Goal: Information Seeking & Learning: Find specific fact

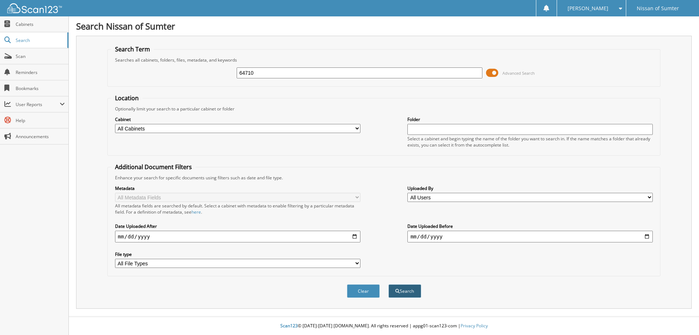
type input "64710"
click at [409, 292] on button "Search" at bounding box center [405, 290] width 33 height 13
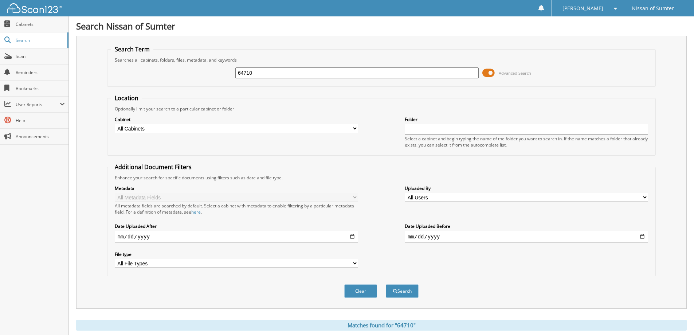
click at [491, 73] on span at bounding box center [488, 72] width 12 height 11
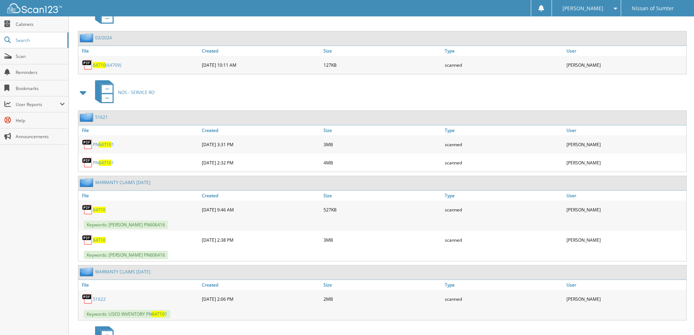
scroll to position [219, 0]
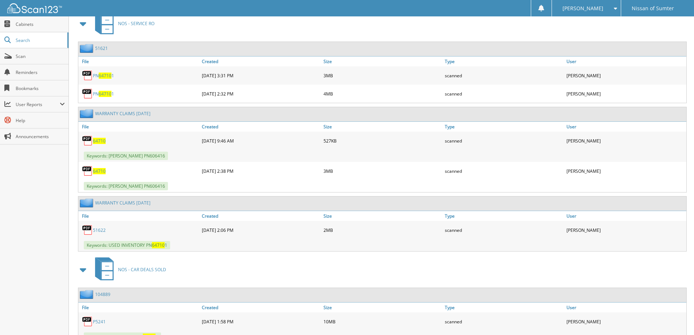
click at [95, 141] on span "64710" at bounding box center [99, 141] width 13 height 6
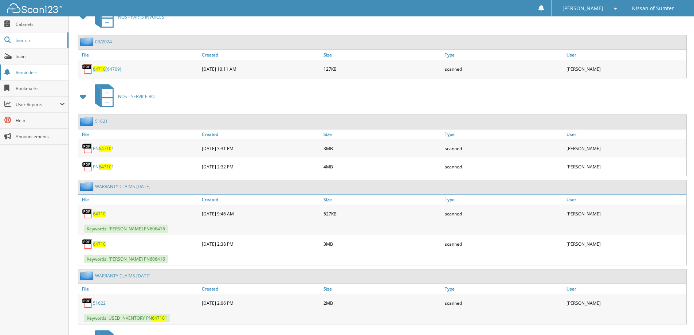
scroll to position [36, 0]
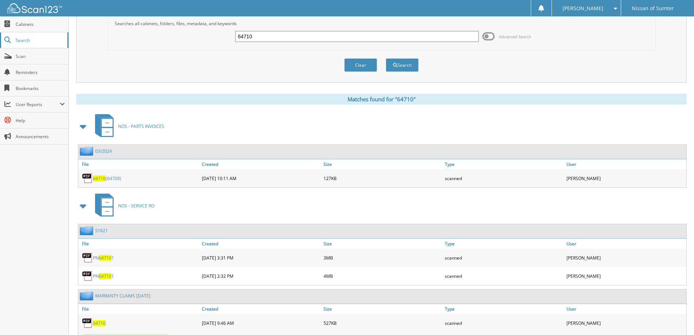
click at [38, 44] on link "Search" at bounding box center [34, 40] width 68 height 16
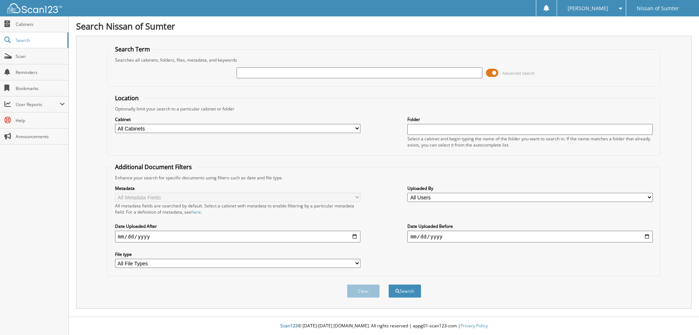
click at [260, 74] on input "text" at bounding box center [360, 72] width 246 height 11
type input "3"
type input "63880"
click at [415, 294] on button "Search" at bounding box center [405, 290] width 33 height 13
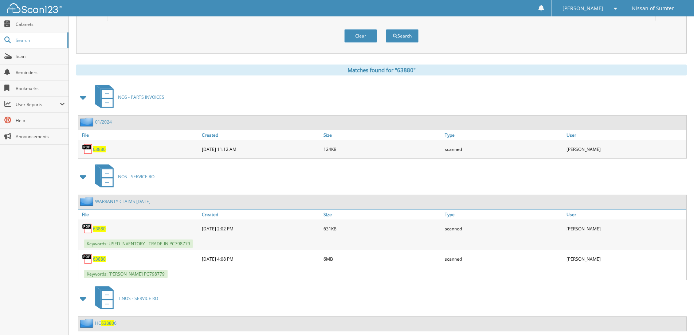
scroll to position [292, 0]
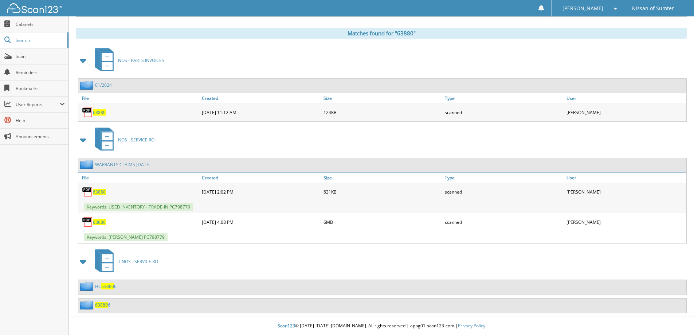
click at [149, 239] on span "Keywords: BAKER, JO ANNE PC798779" at bounding box center [126, 237] width 84 height 8
click at [98, 224] on span "63880" at bounding box center [99, 222] width 13 height 6
click at [101, 221] on span "63880" at bounding box center [99, 222] width 13 height 6
click at [98, 191] on span "63880" at bounding box center [99, 192] width 13 height 6
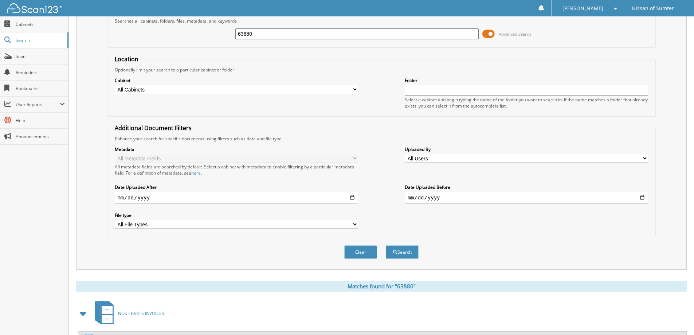
scroll to position [0, 0]
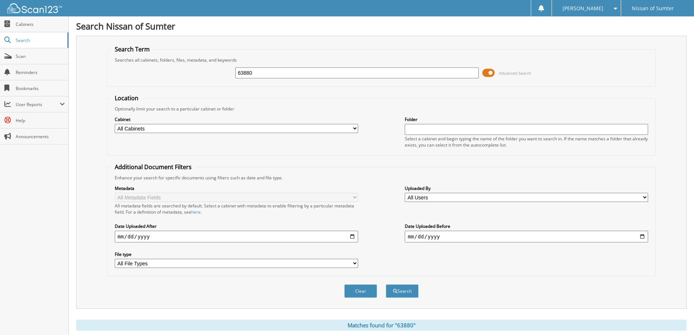
drag, startPoint x: 256, startPoint y: 72, endPoint x: 141, endPoint y: 60, distance: 115.8
click at [141, 60] on fieldset "Search Term Searches all cabinets, folders, files, metadata, and keywords 63880…" at bounding box center [381, 66] width 549 height 42
type input "64671"
click at [410, 293] on button "Search" at bounding box center [402, 290] width 33 height 13
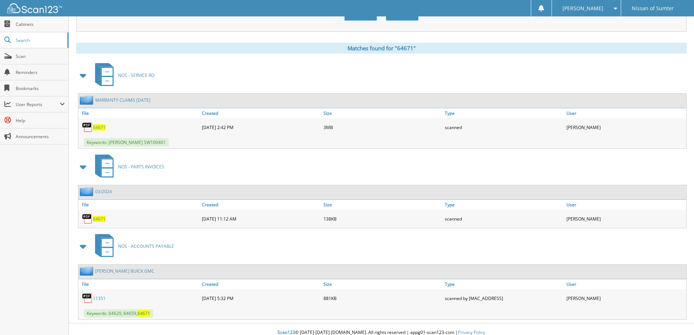
scroll to position [284, 0]
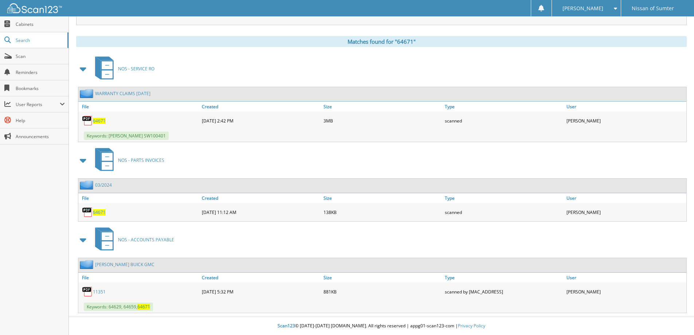
click at [102, 122] on span "64671" at bounding box center [99, 121] width 13 height 6
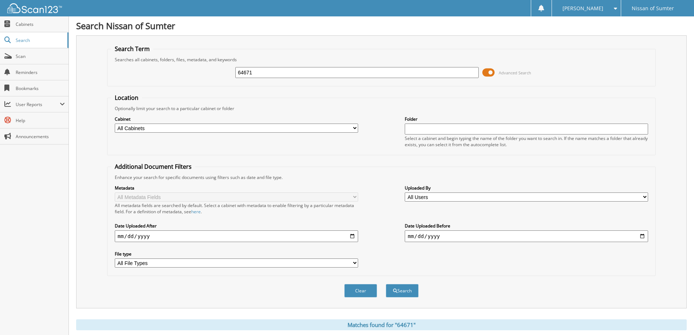
scroll to position [0, 0]
drag, startPoint x: 272, startPoint y: 68, endPoint x: 228, endPoint y: 70, distance: 44.5
click at [228, 70] on div "64671 Advanced Search" at bounding box center [381, 73] width 541 height 20
type input "64063"
click at [386, 284] on button "Search" at bounding box center [402, 290] width 33 height 13
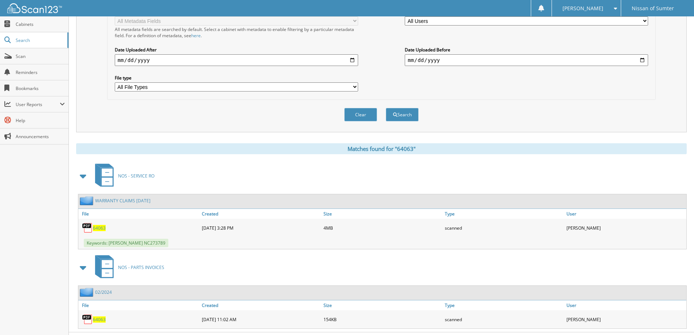
scroll to position [182, 0]
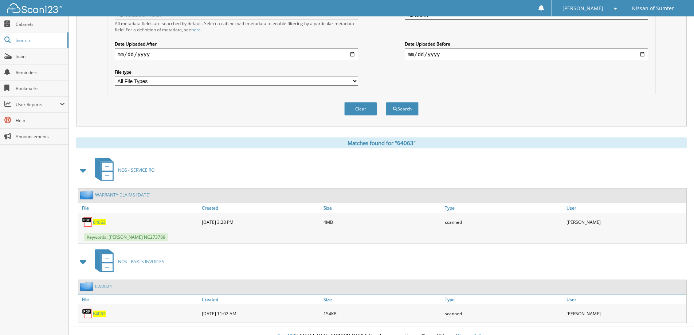
click at [98, 223] on span "64063" at bounding box center [99, 222] width 13 height 6
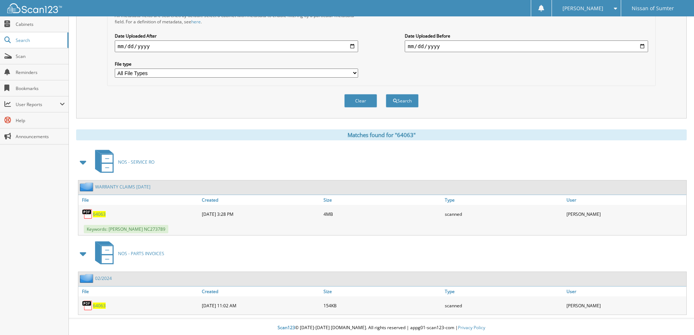
scroll to position [192, 0]
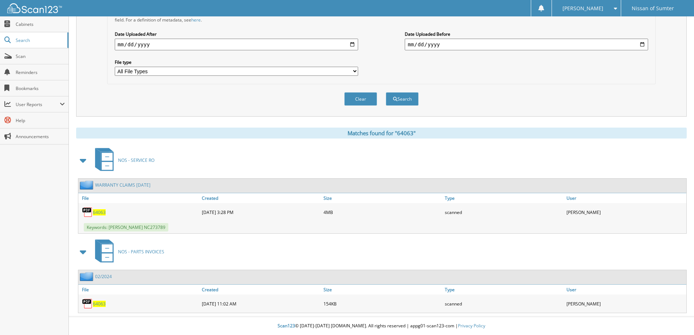
click at [102, 211] on span "64063" at bounding box center [99, 212] width 13 height 6
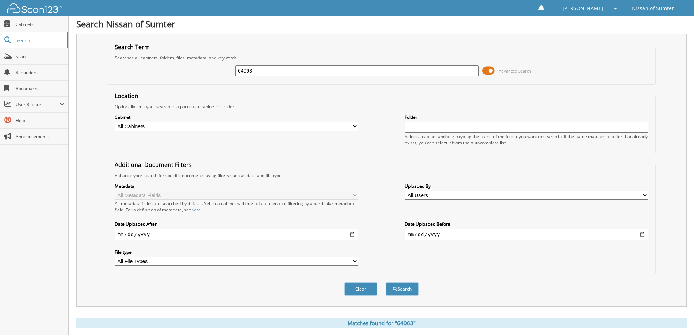
scroll to position [0, 0]
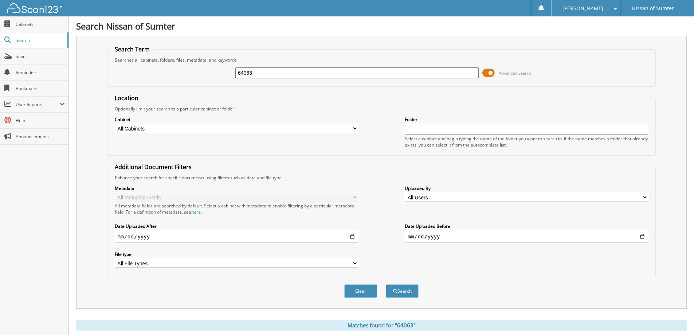
drag, startPoint x: 260, startPoint y: 73, endPoint x: 213, endPoint y: 70, distance: 46.7
click at [213, 70] on div "64063 Advanced Search" at bounding box center [381, 73] width 541 height 20
click at [414, 73] on input "64063" at bounding box center [356, 72] width 243 height 11
drag, startPoint x: 261, startPoint y: 75, endPoint x: 206, endPoint y: 70, distance: 55.3
click at [206, 70] on div "64063 Advanced Search" at bounding box center [381, 73] width 541 height 20
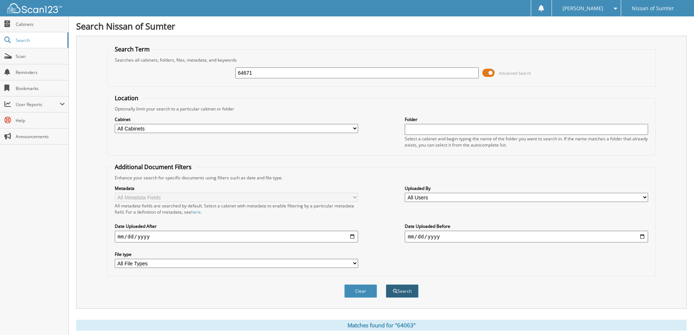
type input "64671"
click at [394, 294] on button "Search" at bounding box center [402, 290] width 33 height 13
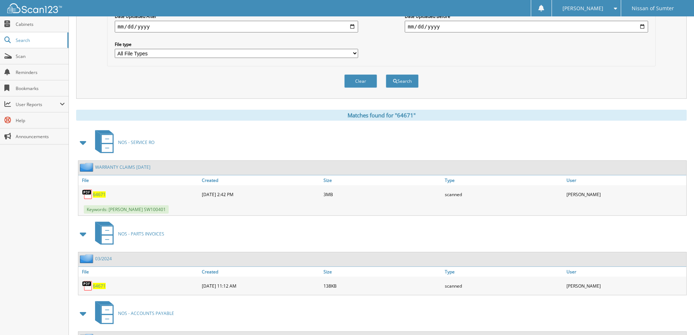
scroll to position [284, 0]
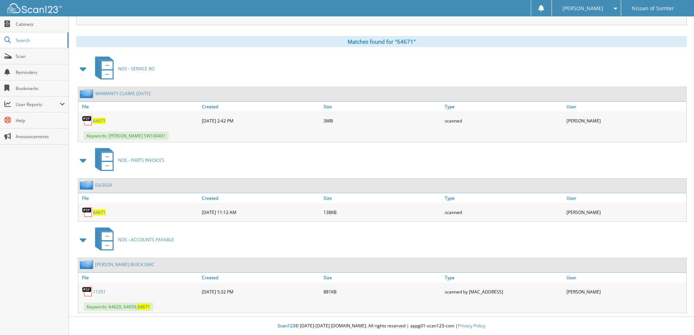
click at [101, 120] on span "64671" at bounding box center [99, 121] width 13 height 6
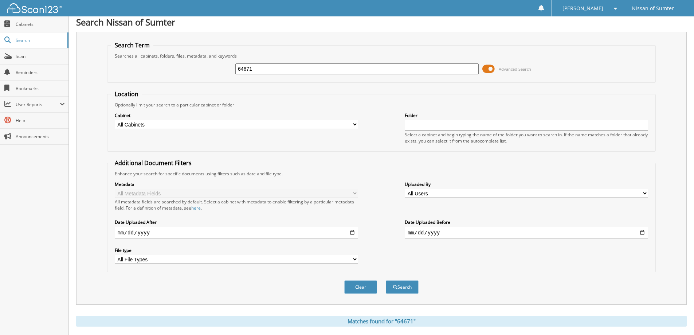
scroll to position [0, 0]
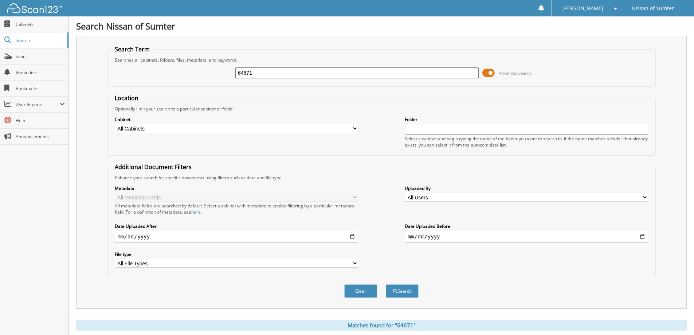
drag, startPoint x: 278, startPoint y: 75, endPoint x: 138, endPoint y: 61, distance: 140.2
click at [138, 61] on fieldset "Search Term Searches all cabinets, folders, files, metadata, and keywords 64671…" at bounding box center [381, 66] width 549 height 42
type input "64726"
click at [414, 294] on button "Search" at bounding box center [402, 290] width 33 height 13
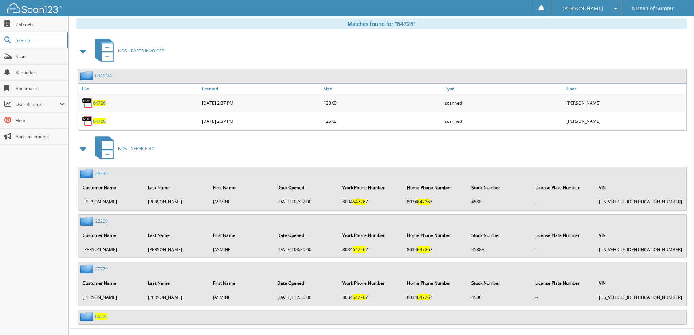
scroll to position [313, 0]
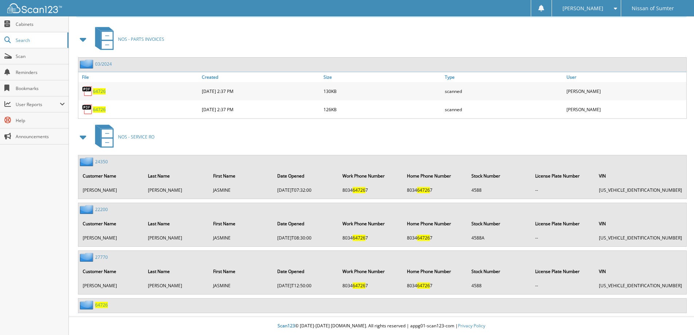
click at [102, 305] on span "64726" at bounding box center [101, 305] width 13 height 6
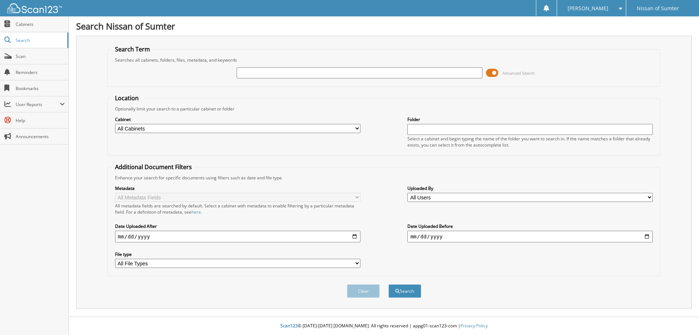
click at [241, 72] on input "text" at bounding box center [360, 72] width 246 height 11
type input "64726"
click at [405, 295] on button "Search" at bounding box center [405, 290] width 33 height 13
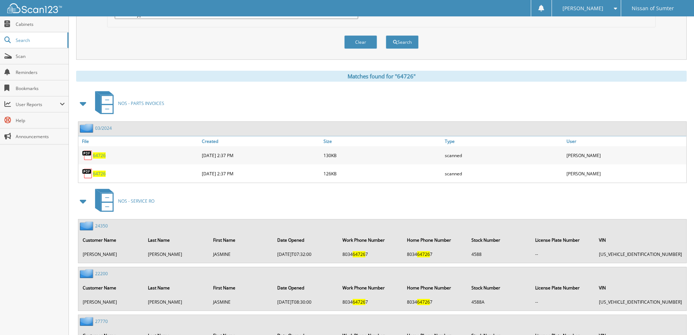
scroll to position [313, 0]
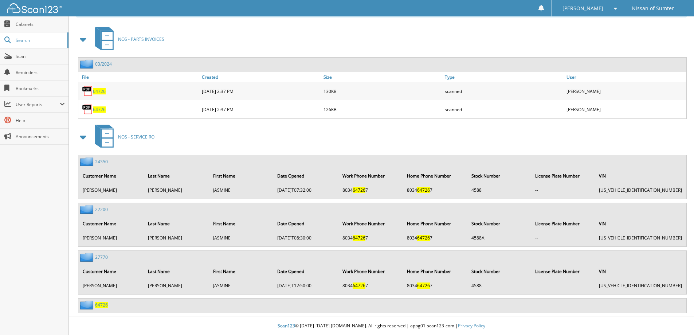
click at [102, 306] on span "64726" at bounding box center [101, 305] width 13 height 6
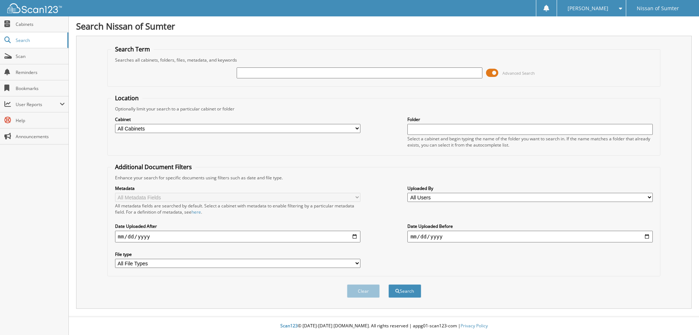
click at [255, 75] on input "text" at bounding box center [360, 72] width 246 height 11
type input "63541"
click at [401, 290] on button "Search" at bounding box center [405, 290] width 33 height 13
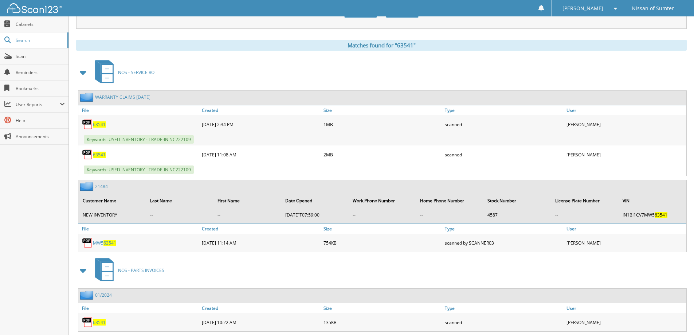
scroll to position [267, 0]
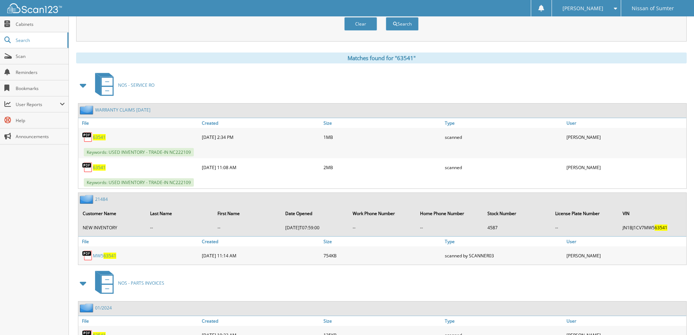
click at [102, 166] on span "63541" at bounding box center [99, 167] width 13 height 6
click at [415, 95] on div "NOS - SERVICE RO" at bounding box center [381, 85] width 611 height 29
click at [98, 138] on span "63541" at bounding box center [99, 137] width 13 height 6
